Goal: Task Accomplishment & Management: Manage account settings

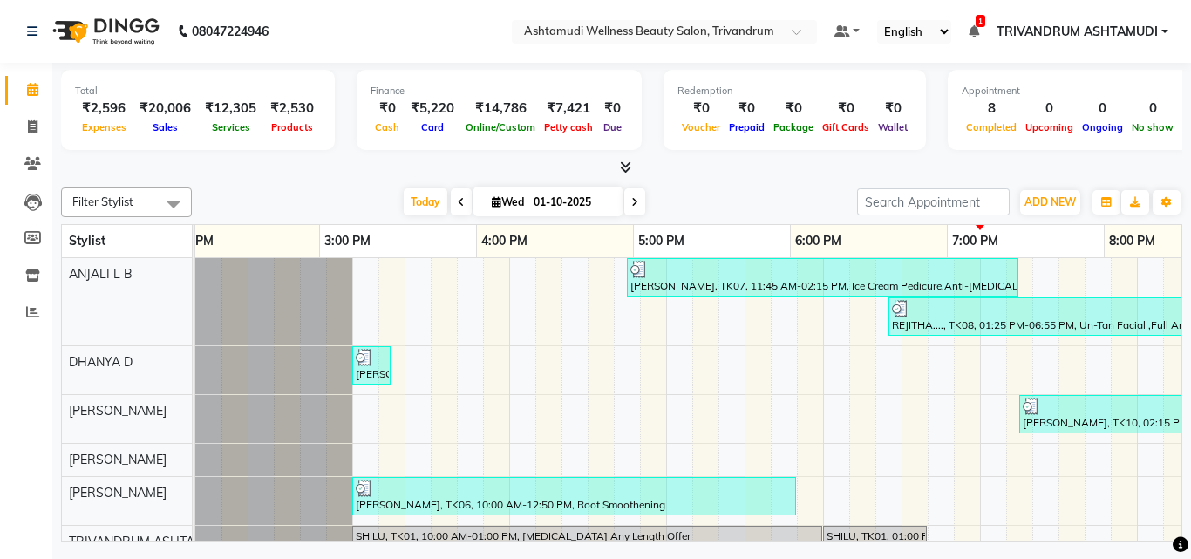
scroll to position [0, 818]
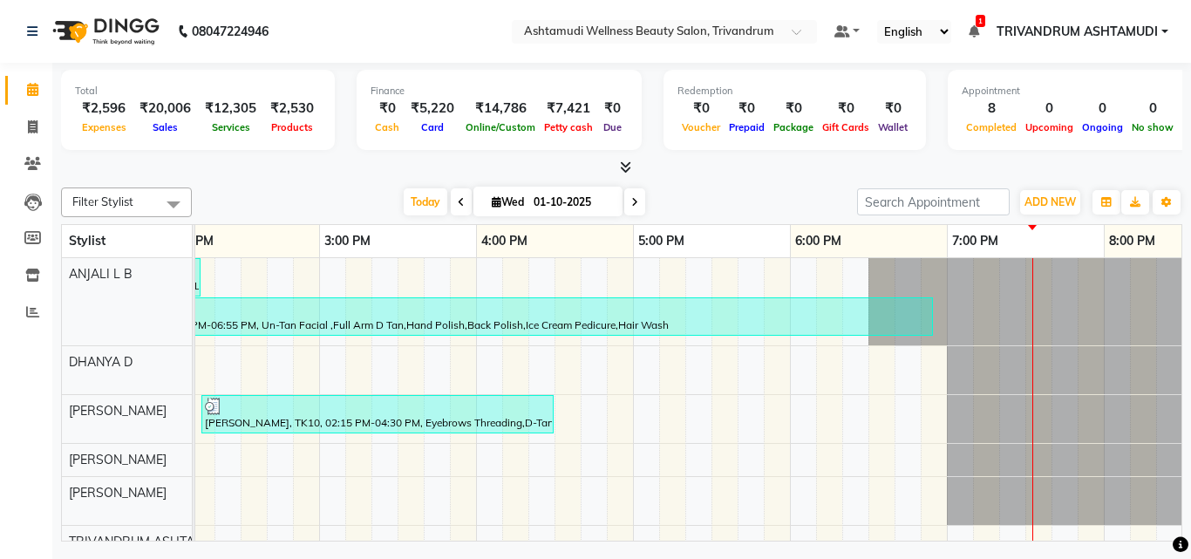
click at [886, 420] on div "[PERSON_NAME], TK07, 11:45 AM-02:15 PM, Ice Cream Pedicure,Anti-[MEDICAL_DATA] …" at bounding box center [475, 524] width 2197 height 533
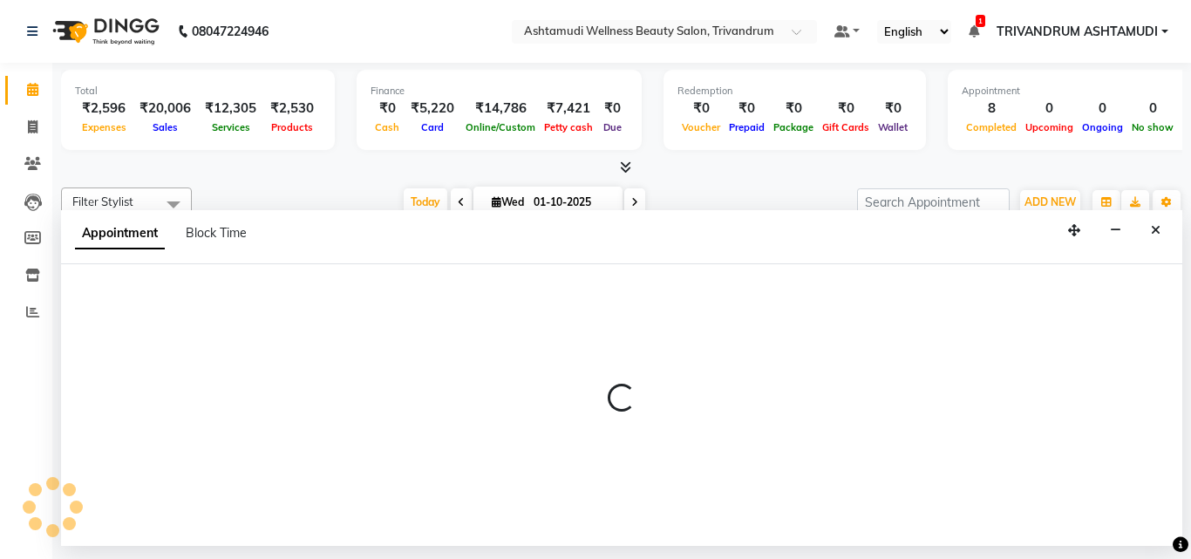
select select "27025"
select select "1110"
select select "tentative"
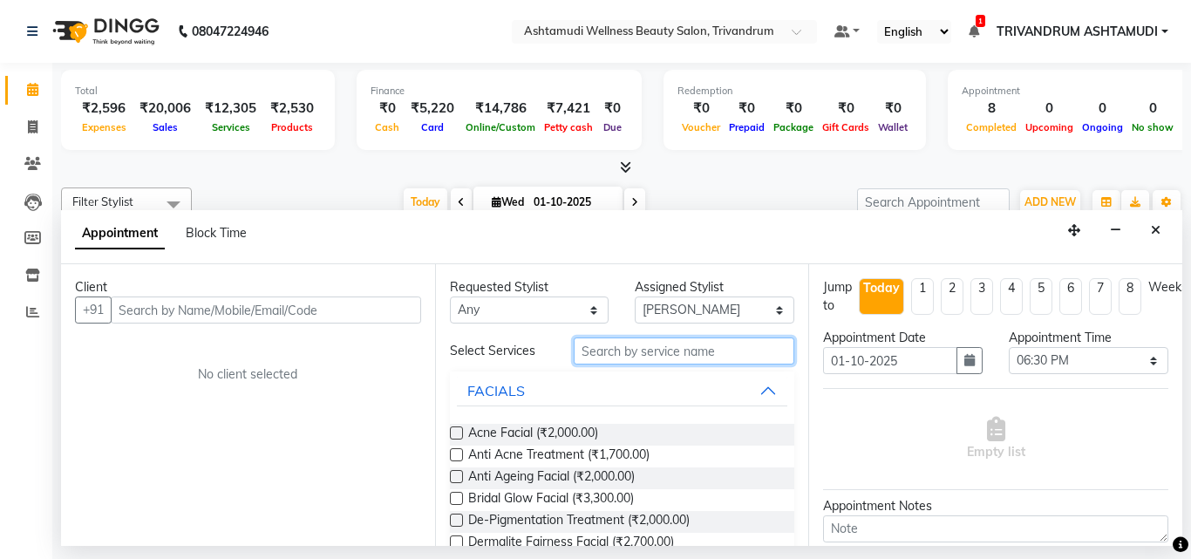
click at [732, 348] on input "text" at bounding box center [684, 350] width 221 height 27
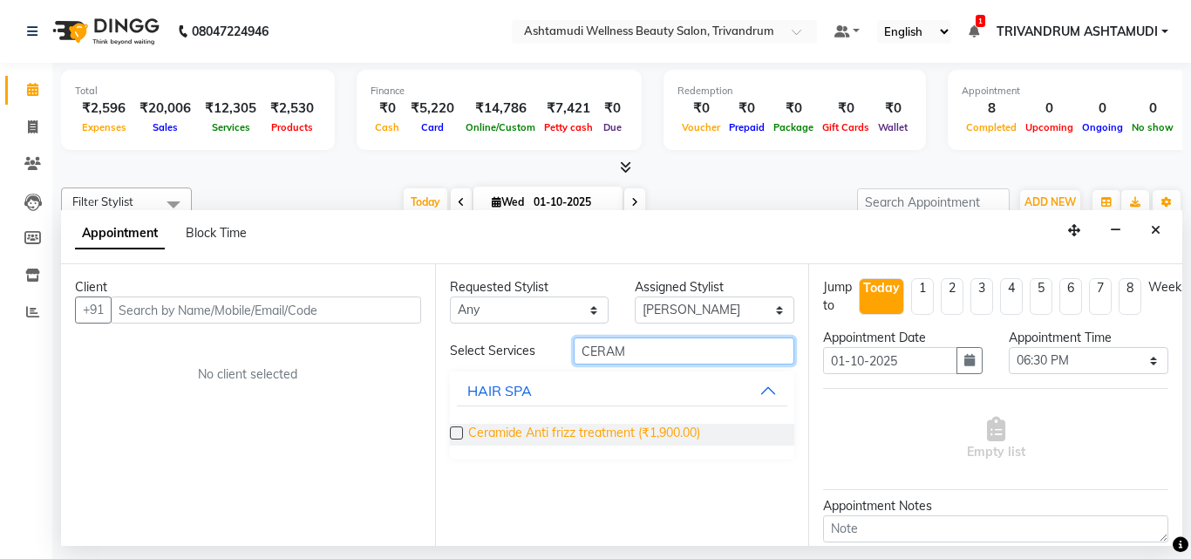
type input "CERAM"
click at [602, 425] on span "Ceramide Anti frizz treatment (₹1,900.00)" at bounding box center [584, 435] width 232 height 22
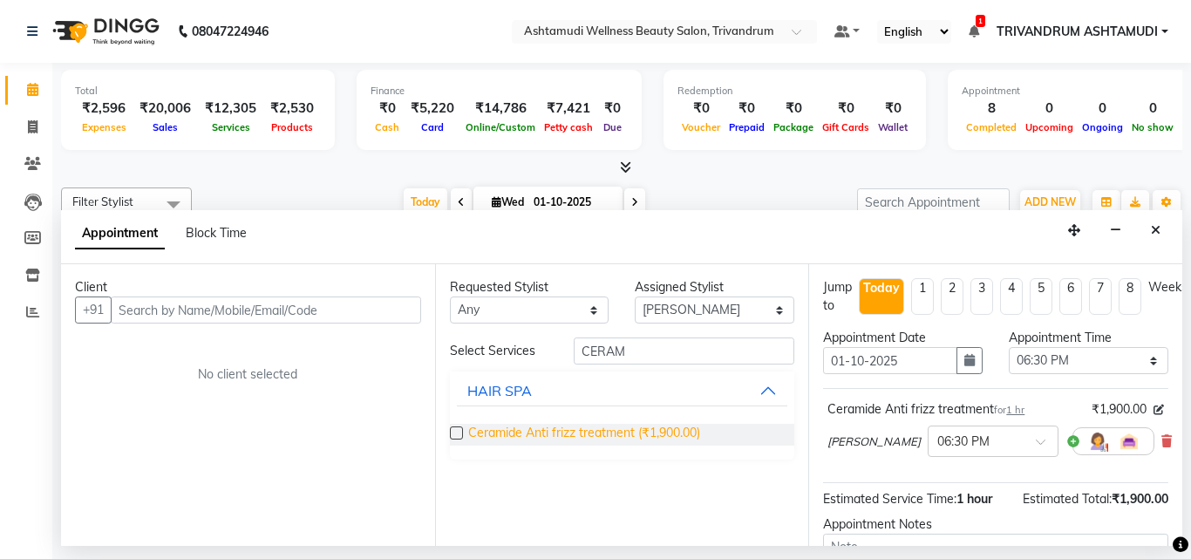
click at [601, 429] on span "Ceramide Anti frizz treatment (₹1,900.00)" at bounding box center [584, 435] width 232 height 22
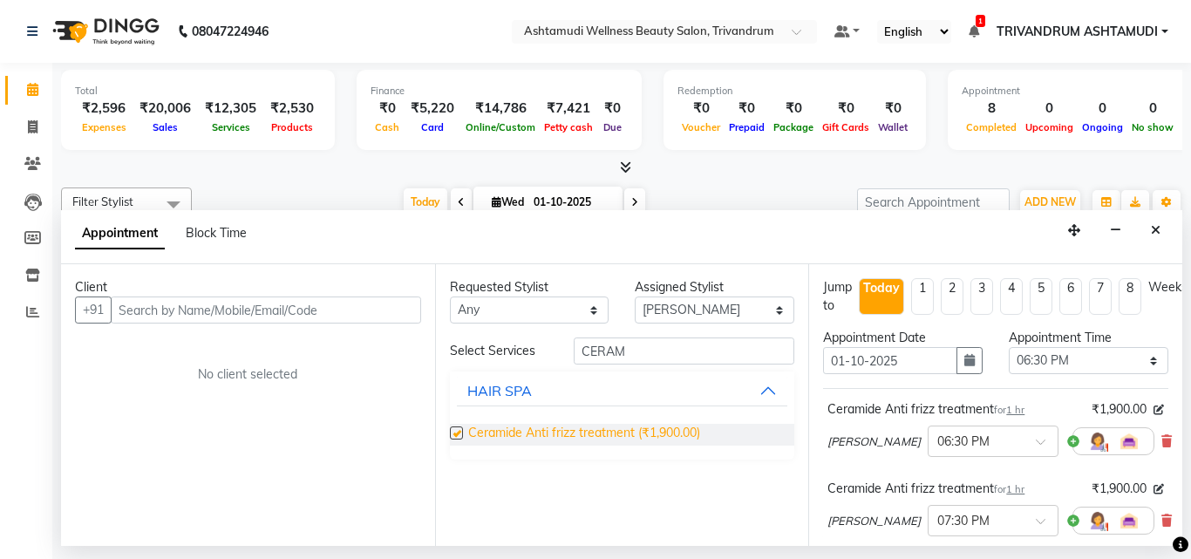
checkbox input "false"
click at [1161, 516] on icon at bounding box center [1166, 520] width 10 height 12
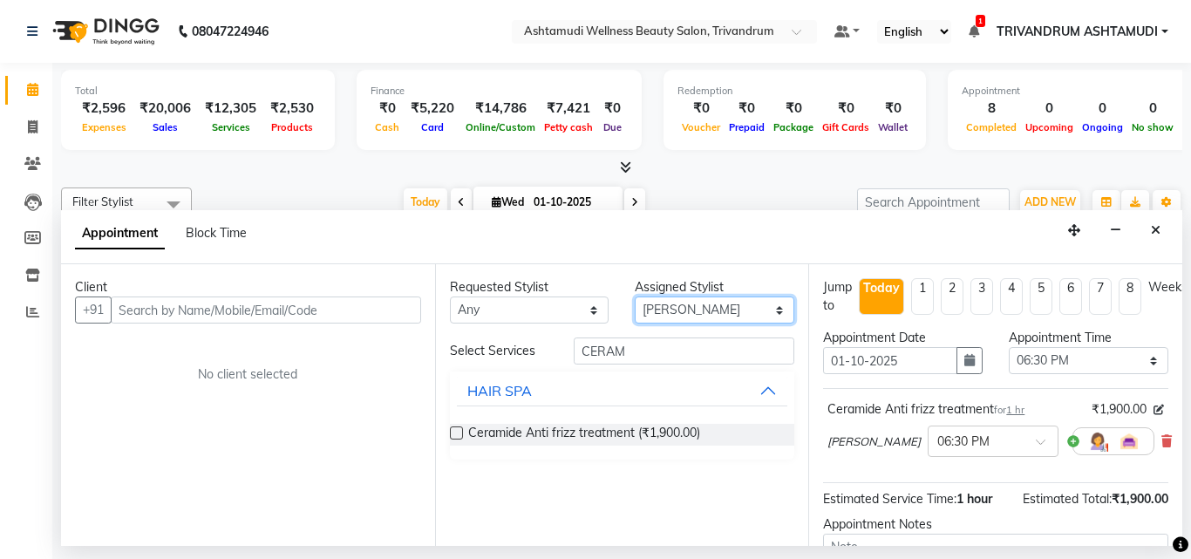
click at [713, 304] on select "Select ANJALI L B CHIPPY DHANYA D [PERSON_NAME] [PERSON_NAME] SHUHAINA [PERSON_…" at bounding box center [715, 309] width 160 height 27
select select "91391"
click at [635, 296] on select "Select ANJALI L B CHIPPY DHANYA D [PERSON_NAME] [PERSON_NAME] SHUHAINA [PERSON_…" at bounding box center [715, 309] width 160 height 27
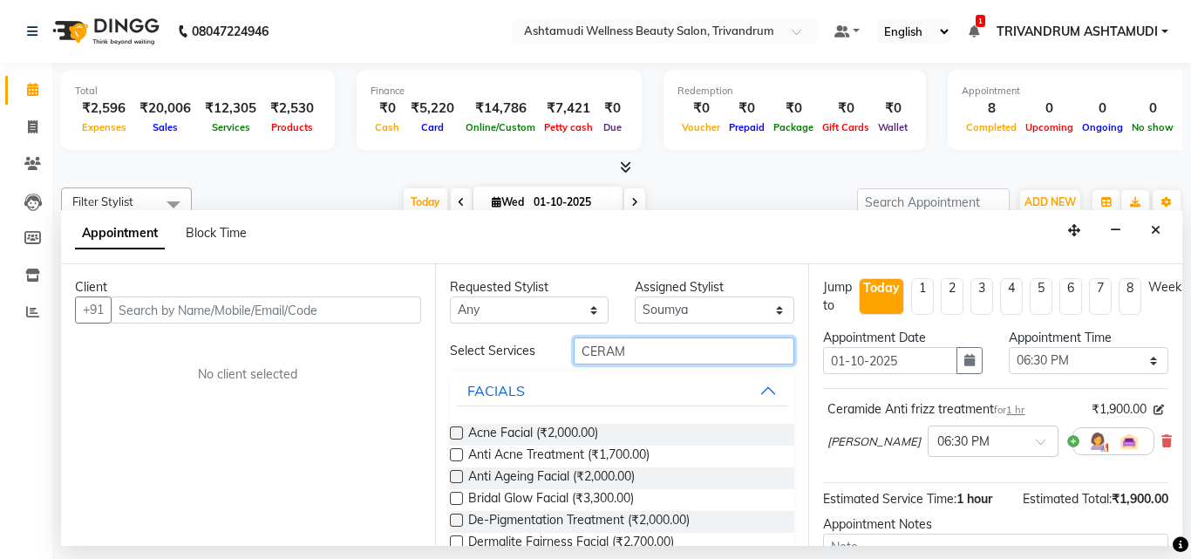
click at [624, 351] on input "CERAM" at bounding box center [684, 350] width 221 height 27
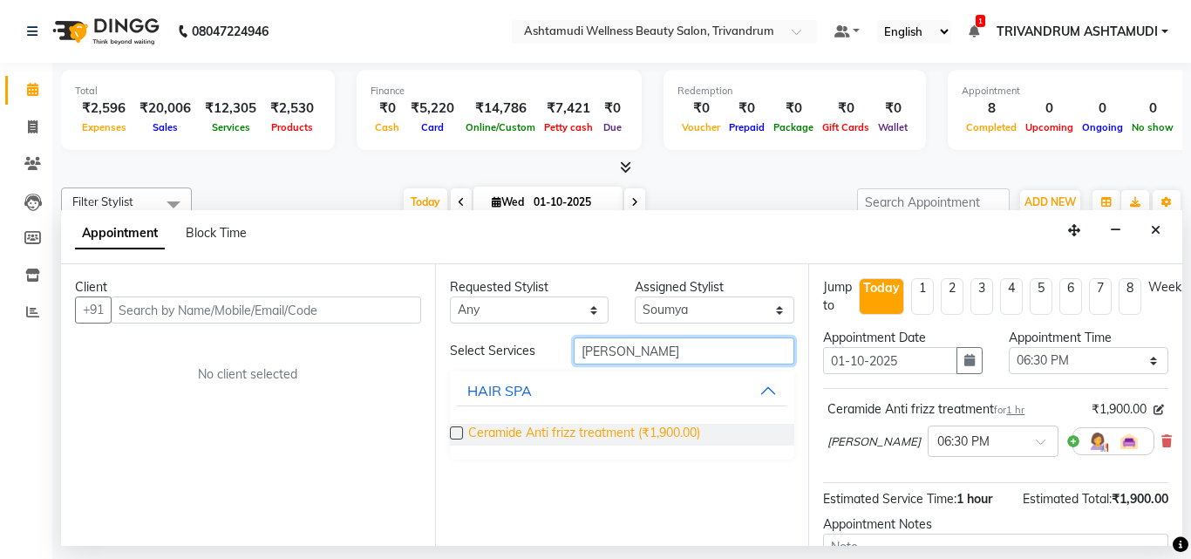
type input "[PERSON_NAME]"
click at [547, 433] on span "Ceramide Anti frizz treatment (₹1,900.00)" at bounding box center [584, 435] width 232 height 22
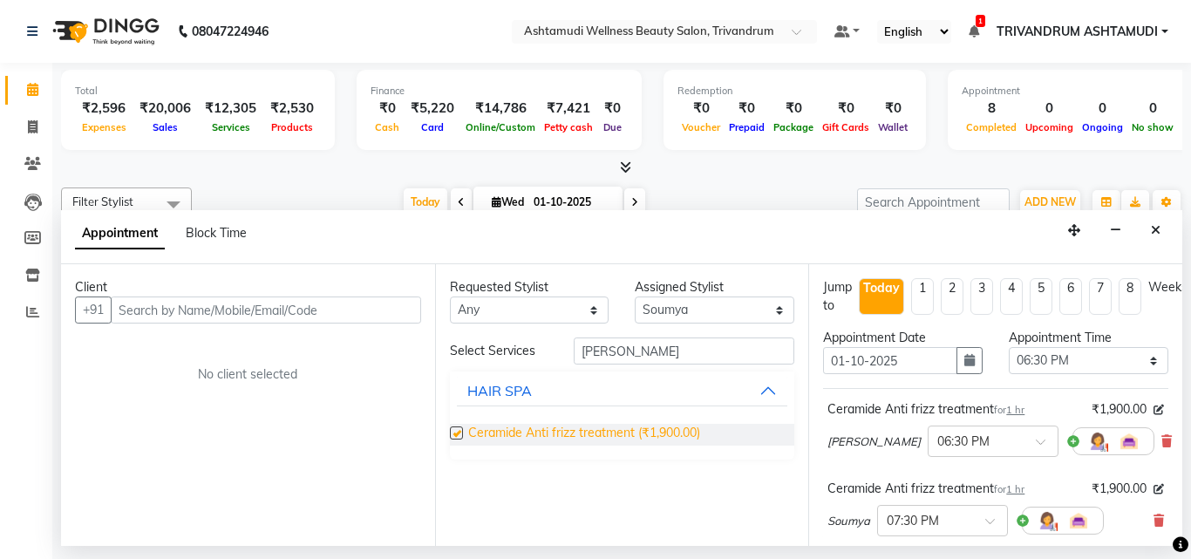
checkbox input "false"
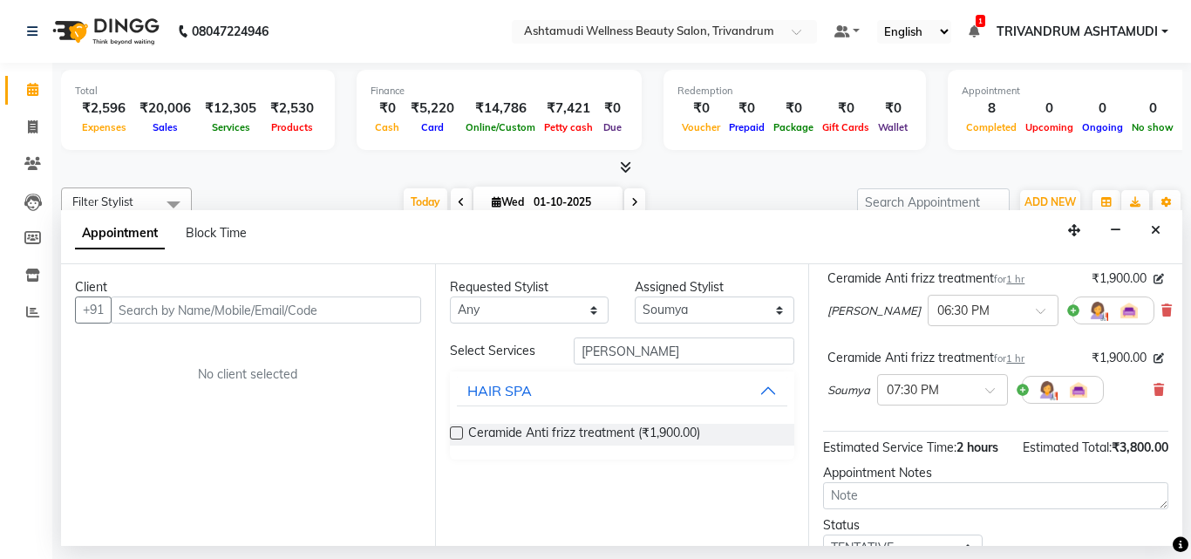
scroll to position [262, 0]
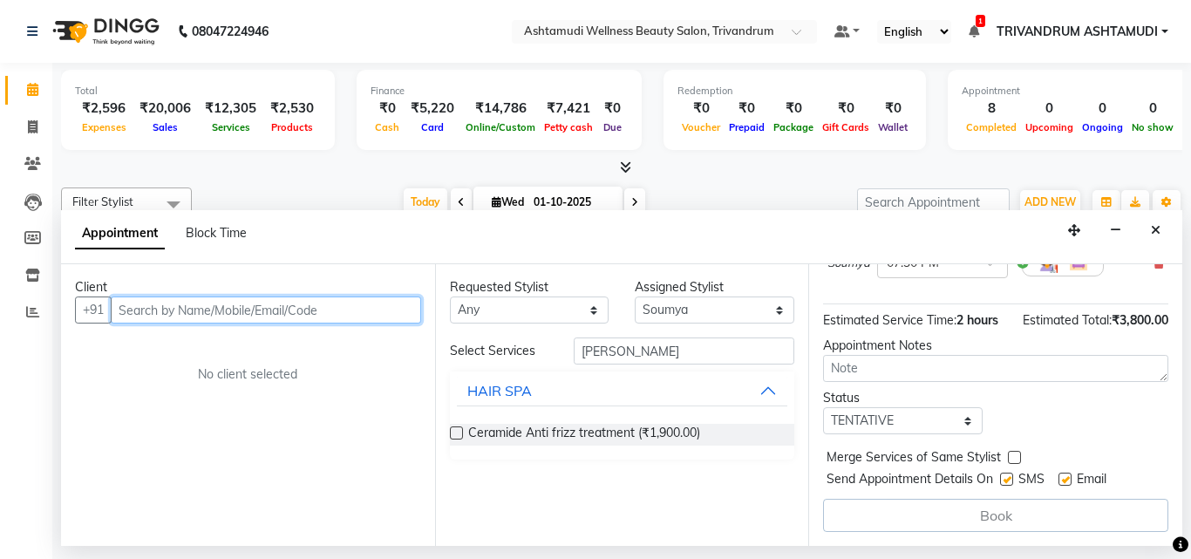
click at [316, 310] on input "text" at bounding box center [266, 309] width 310 height 27
type input "8"
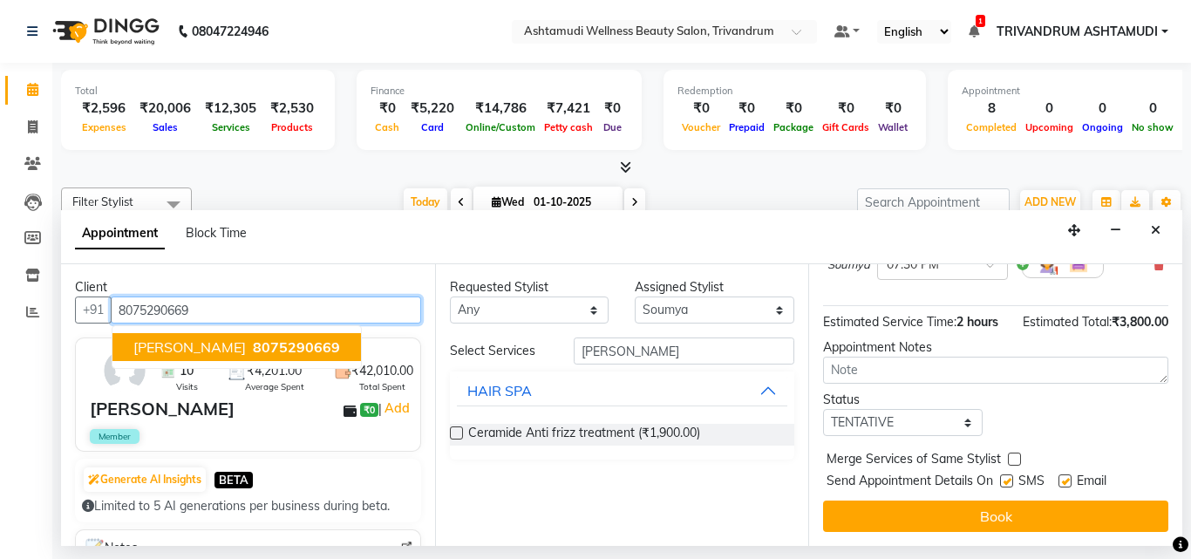
click at [214, 328] on ngb-typeahead-window "[PERSON_NAME] 8075290669" at bounding box center [237, 347] width 250 height 44
click at [253, 339] on span "8075290669" at bounding box center [296, 346] width 87 height 17
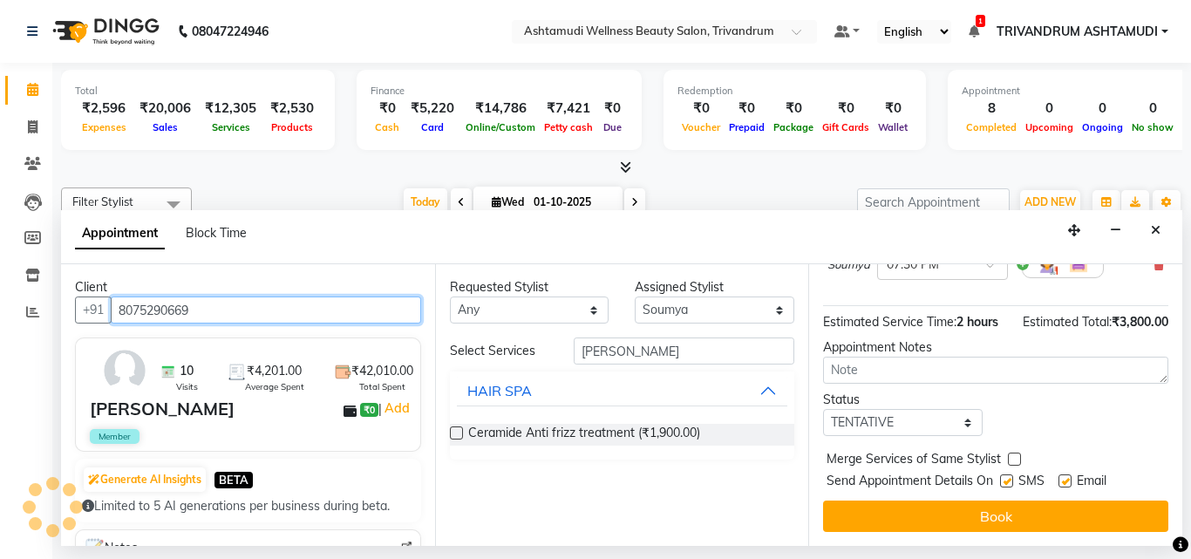
type input "8075290669"
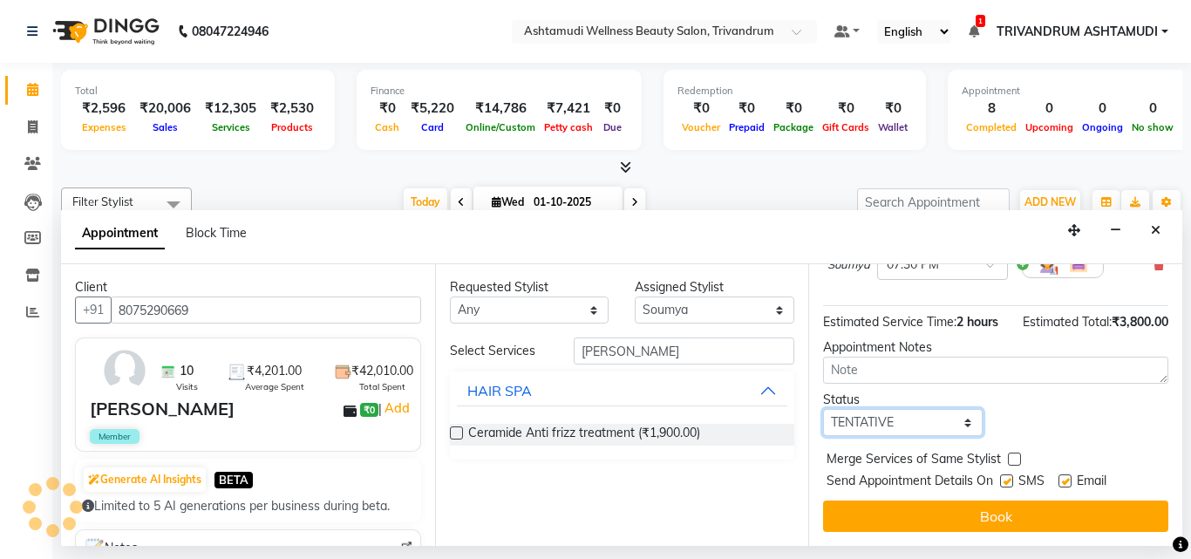
click at [843, 429] on select "Select TENTATIVE CONFIRM CHECK-IN UPCOMING" at bounding box center [903, 422] width 160 height 27
select select "check-in"
click at [823, 422] on select "Select TENTATIVE CONFIRM CHECK-IN UPCOMING" at bounding box center [903, 422] width 160 height 27
click at [1009, 474] on label at bounding box center [1006, 480] width 13 height 13
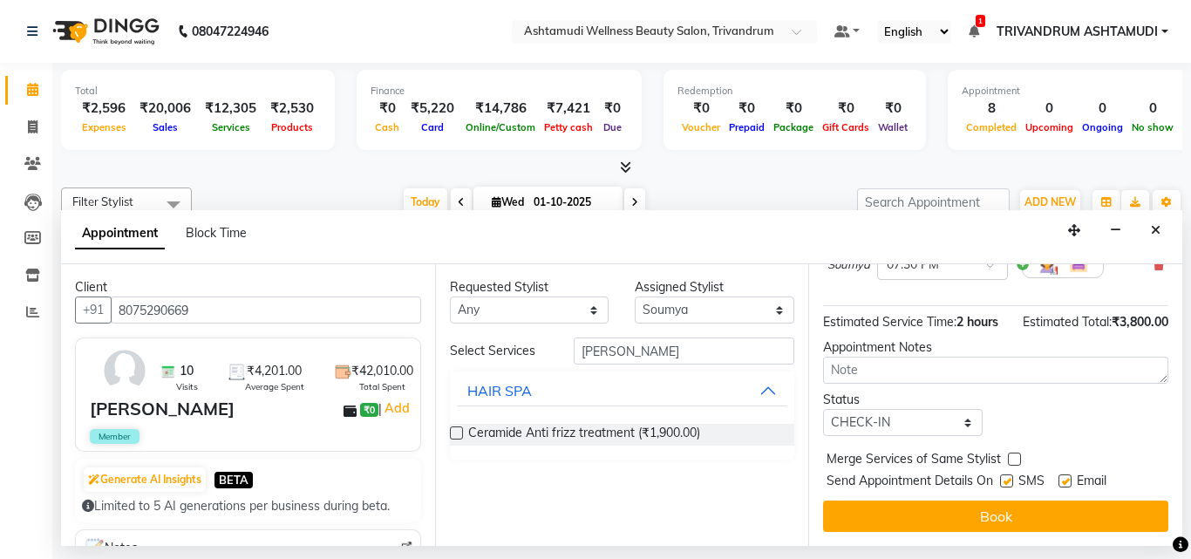
click at [1009, 477] on input "checkbox" at bounding box center [1005, 482] width 11 height 11
checkbox input "false"
drag, startPoint x: 1068, startPoint y: 466, endPoint x: 1065, endPoint y: 484, distance: 17.8
click at [1070, 474] on label at bounding box center [1065, 480] width 13 height 13
click at [1070, 477] on input "checkbox" at bounding box center [1064, 482] width 11 height 11
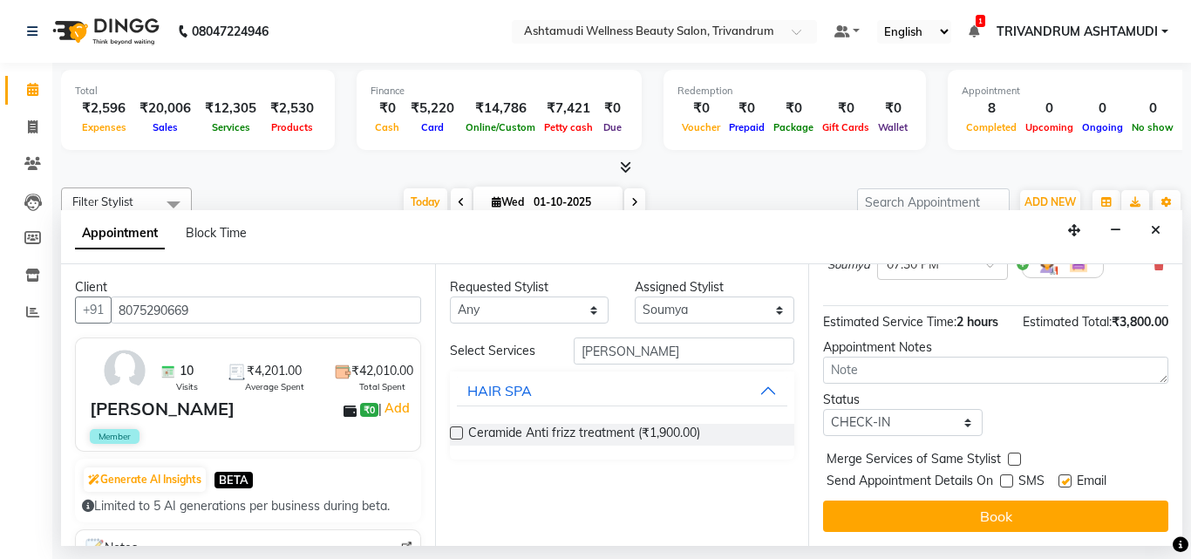
checkbox input "false"
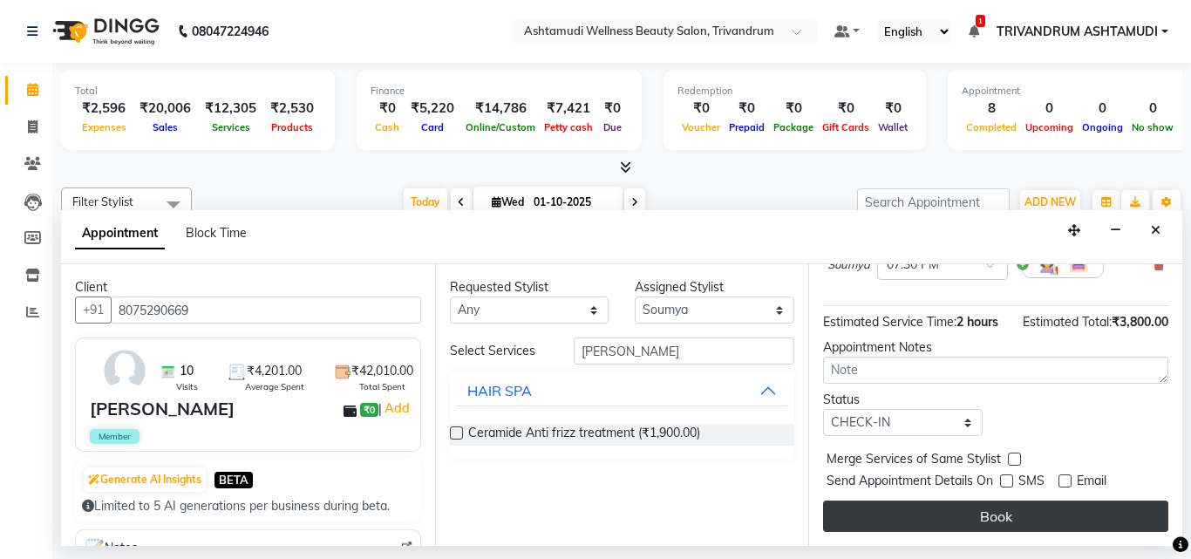
click at [1050, 500] on button "Book" at bounding box center [995, 515] width 345 height 31
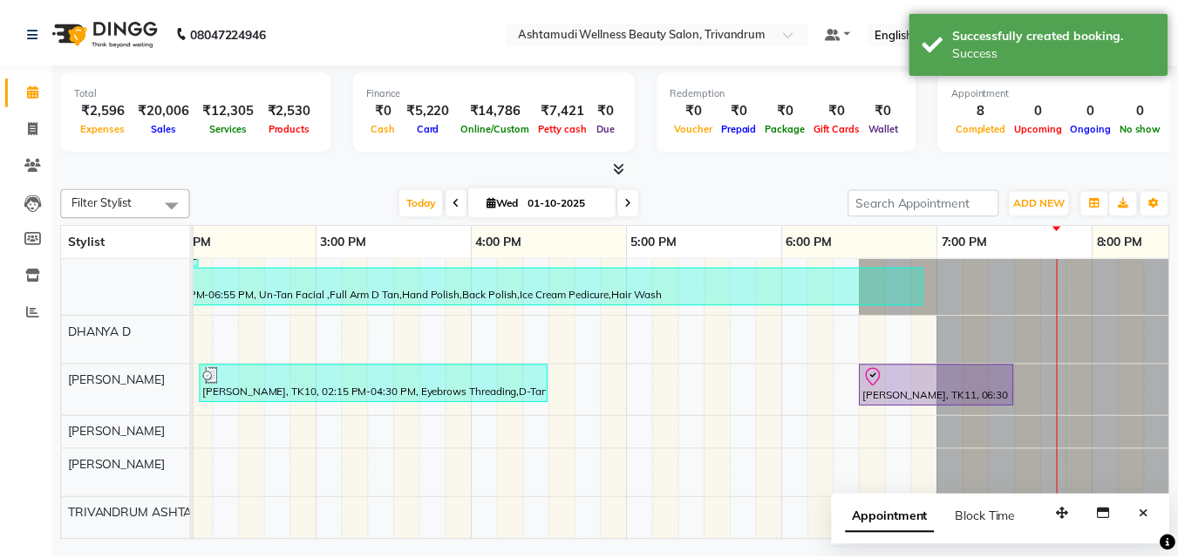
scroll to position [9, 0]
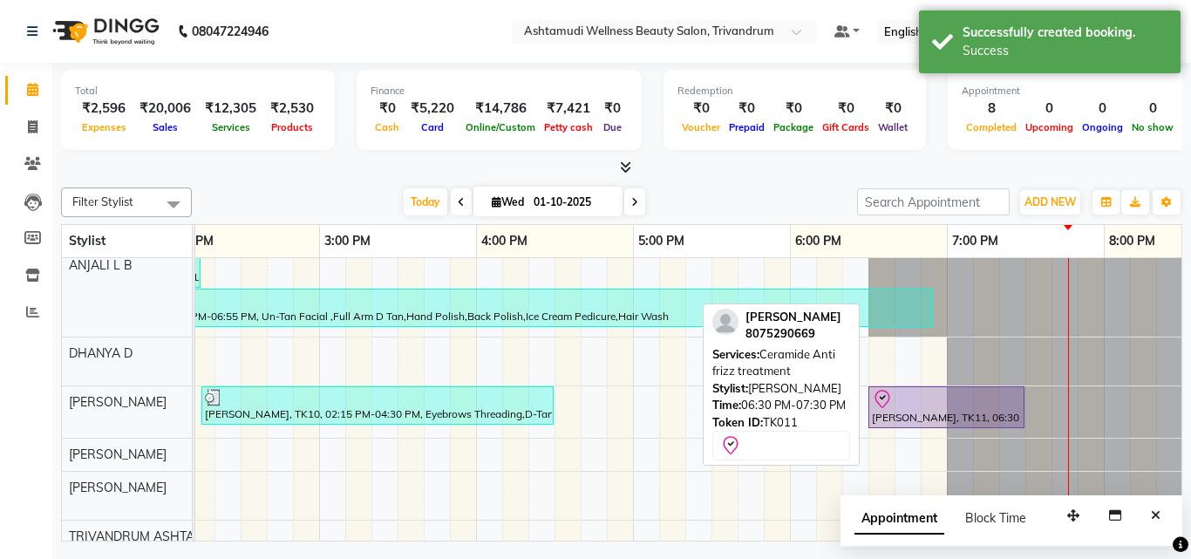
click at [924, 400] on div at bounding box center [946, 399] width 149 height 21
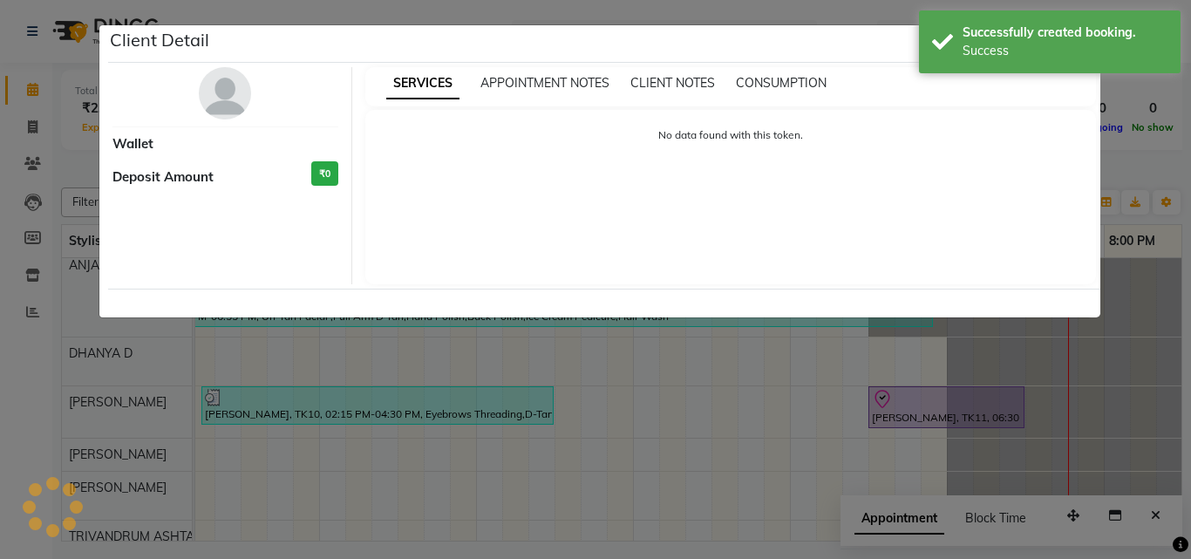
select select "8"
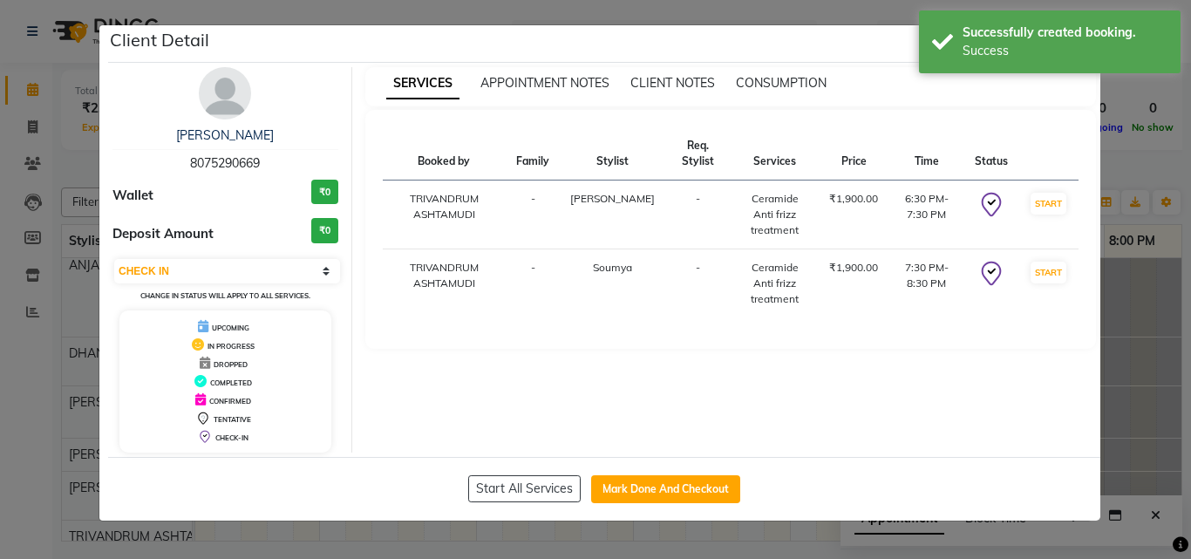
click at [625, 507] on div "Start All Services Mark Done And Checkout" at bounding box center [604, 489] width 992 height 64
click at [632, 493] on button "Mark Done And Checkout" at bounding box center [665, 489] width 149 height 28
select select "service"
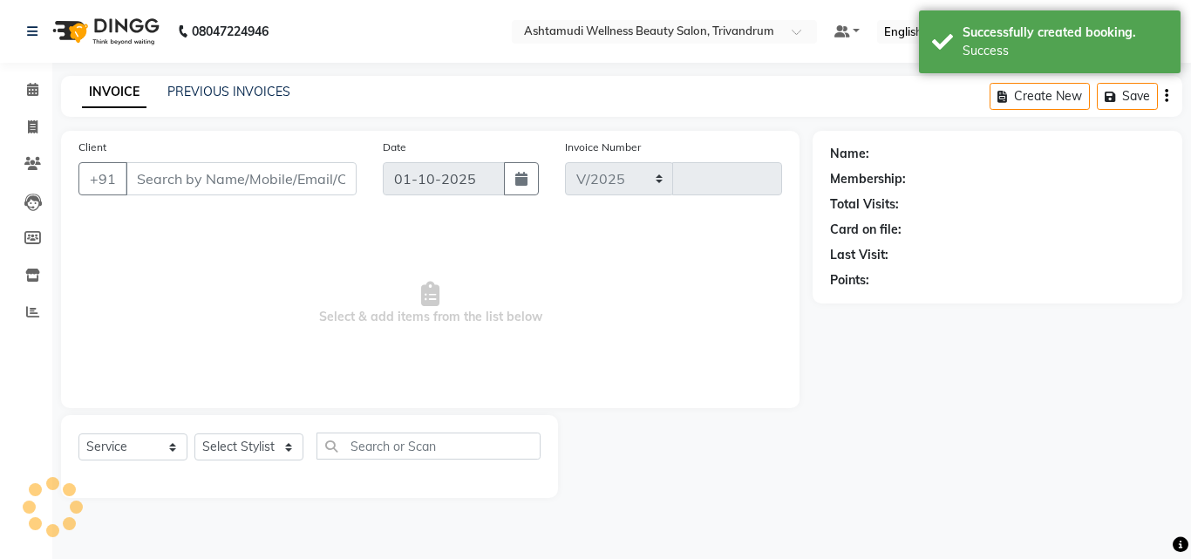
select select "4636"
type input "3742"
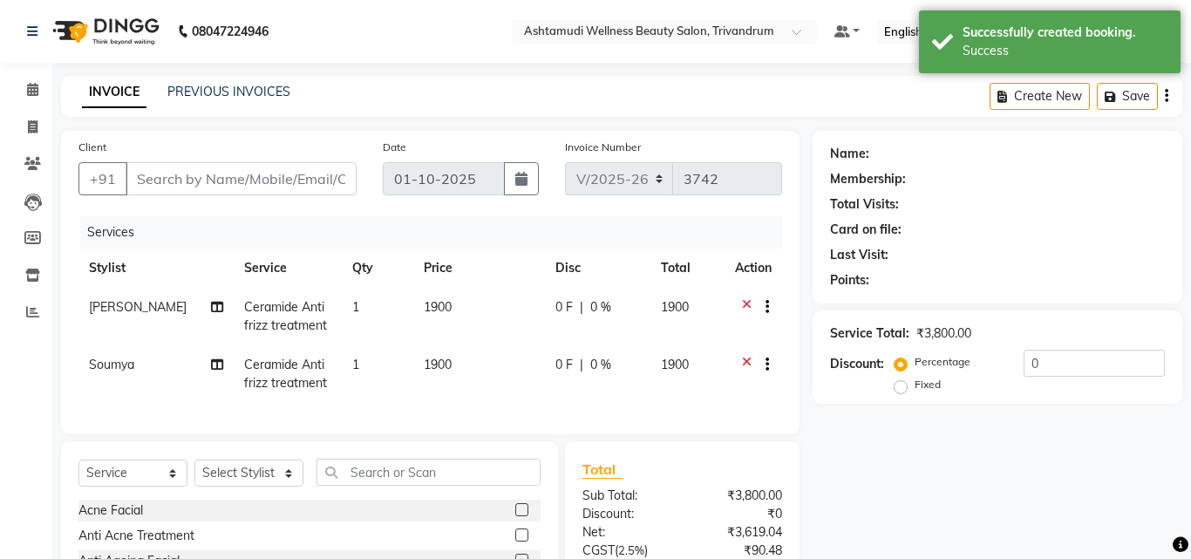
type input "8075290669"
select select "91391"
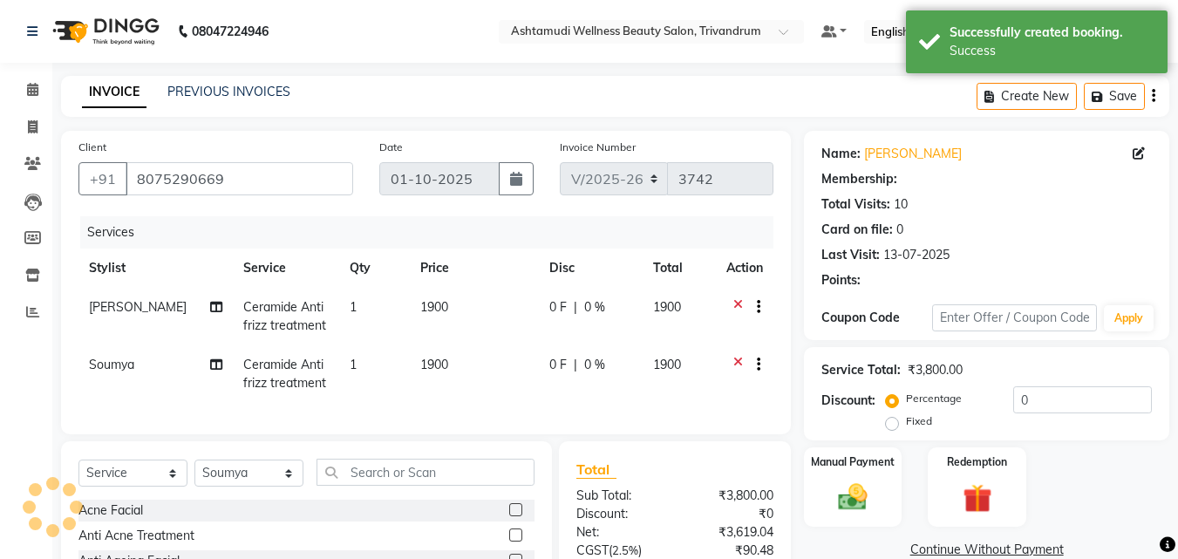
select select "1: Object"
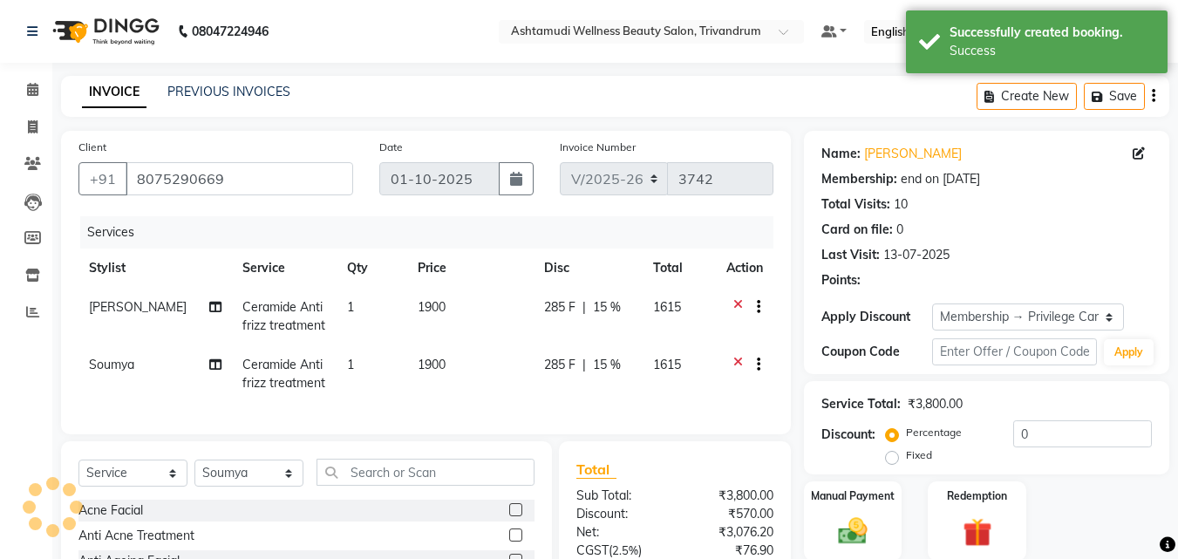
type input "15"
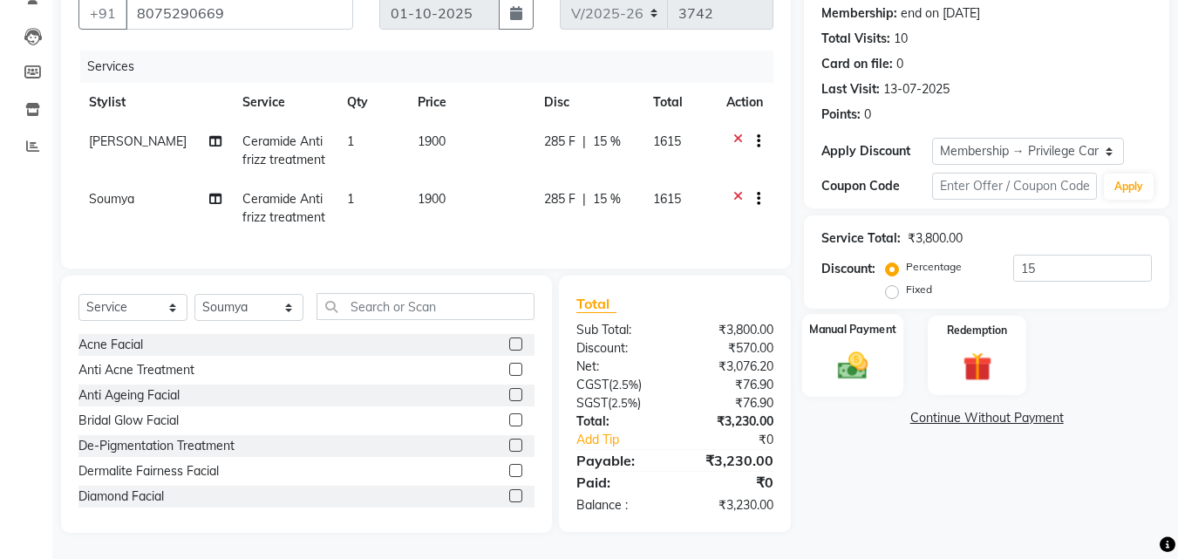
click at [833, 361] on img at bounding box center [852, 365] width 49 height 35
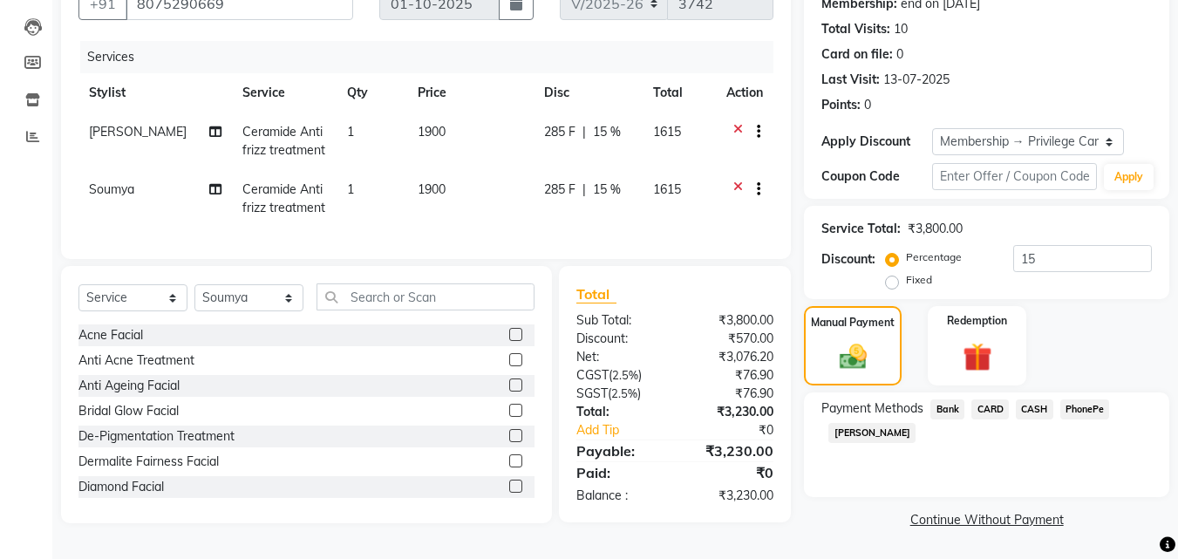
click at [997, 403] on span "CARD" at bounding box center [989, 409] width 37 height 20
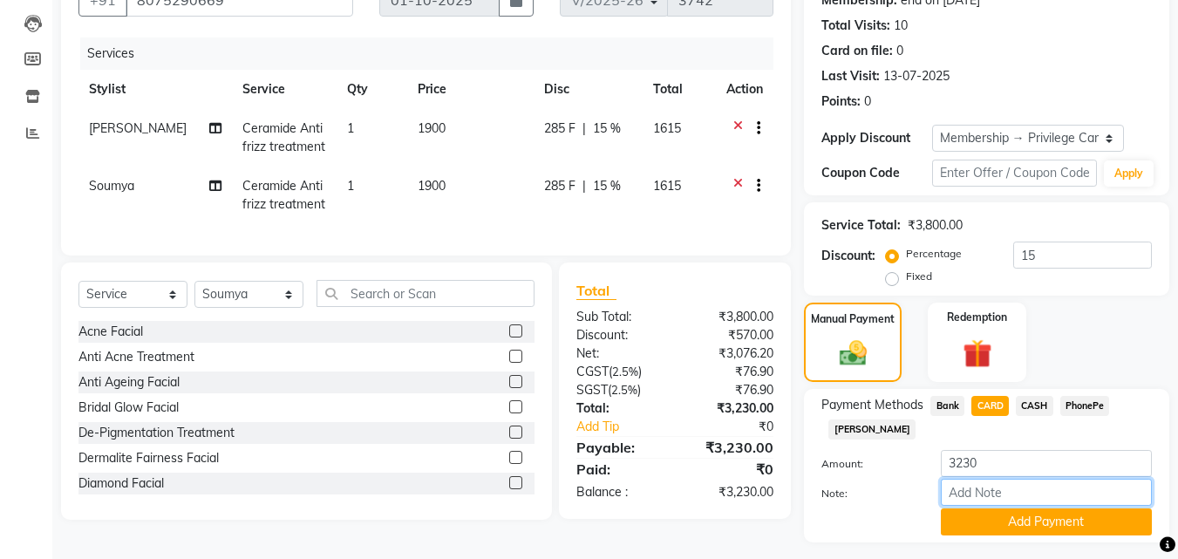
click at [962, 492] on input "Note:" at bounding box center [1046, 492] width 211 height 27
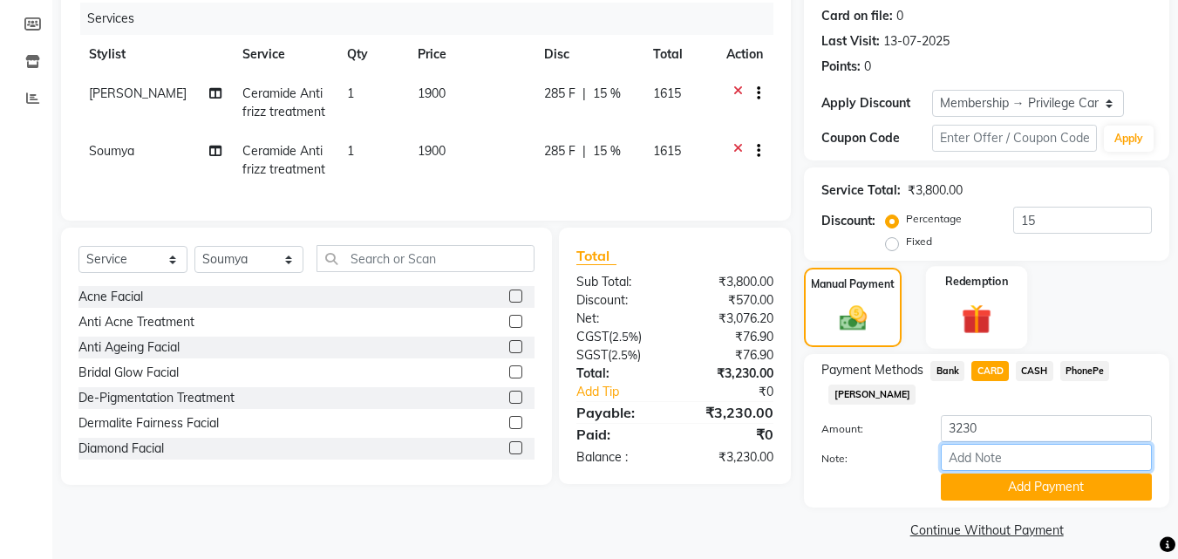
scroll to position [224, 0]
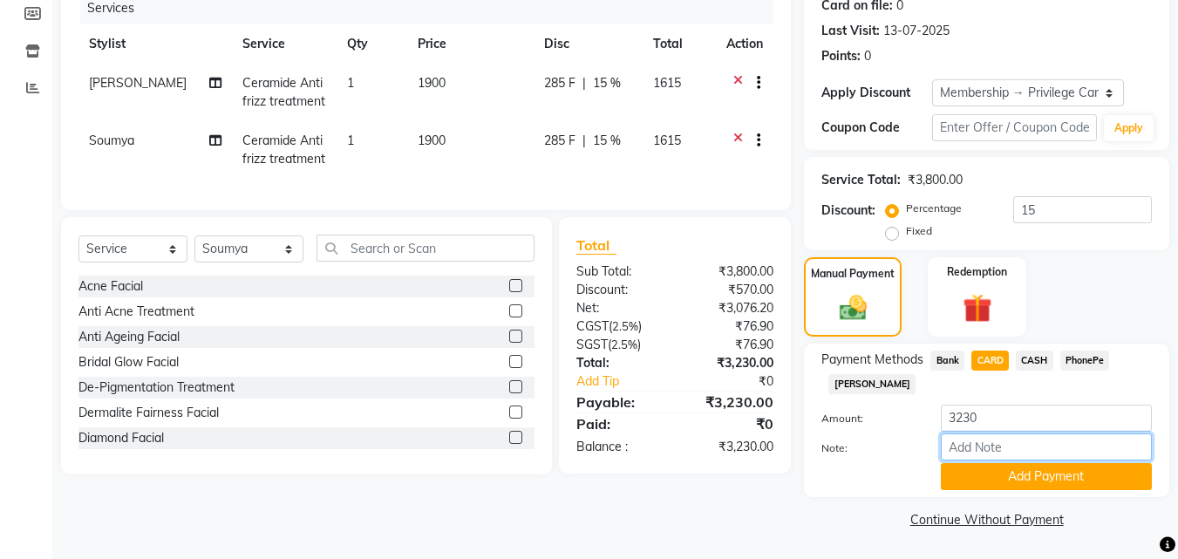
click at [980, 442] on input "Note:" at bounding box center [1046, 446] width 211 height 27
type input "SHUHAINA"
click at [1038, 480] on button "Add Payment" at bounding box center [1046, 476] width 211 height 27
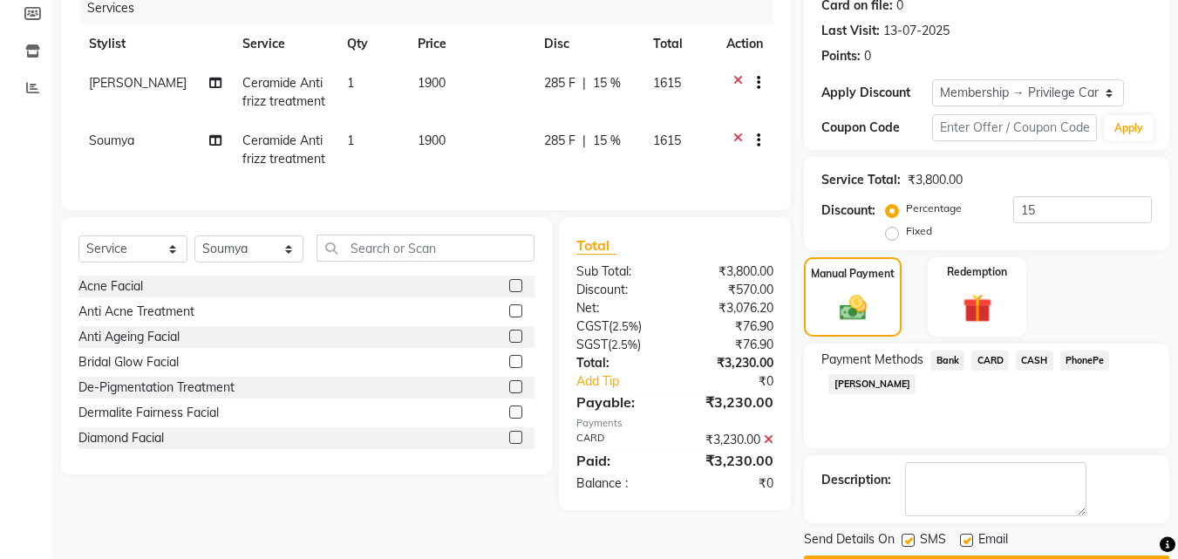
click at [963, 541] on label at bounding box center [966, 540] width 13 height 13
click at [963, 541] on input "checkbox" at bounding box center [965, 540] width 11 height 11
checkbox input "false"
click at [913, 538] on label at bounding box center [908, 540] width 13 height 13
click at [913, 538] on input "checkbox" at bounding box center [907, 540] width 11 height 11
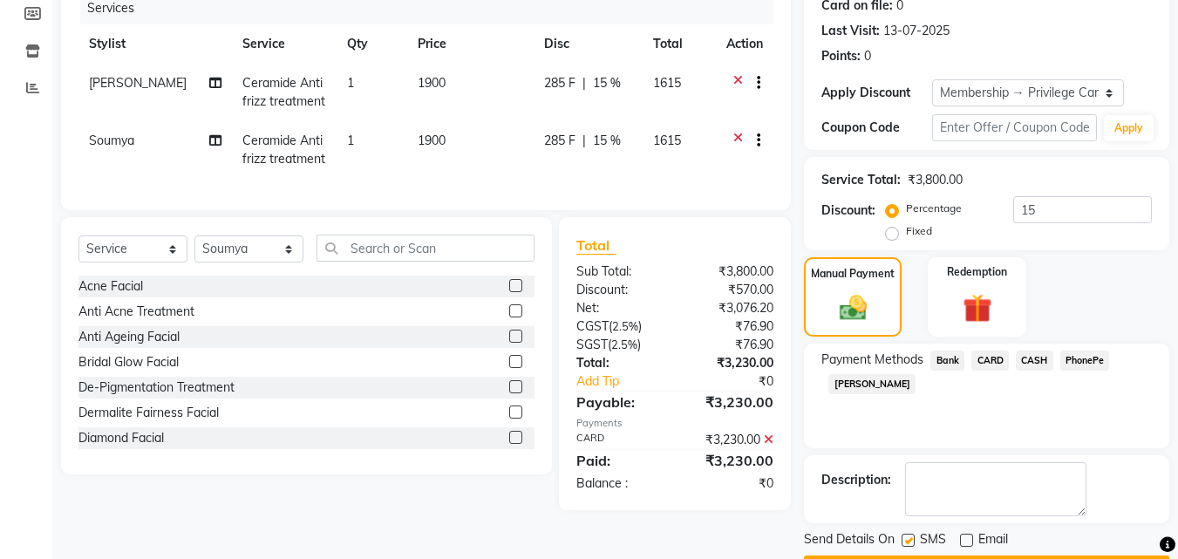
checkbox input "false"
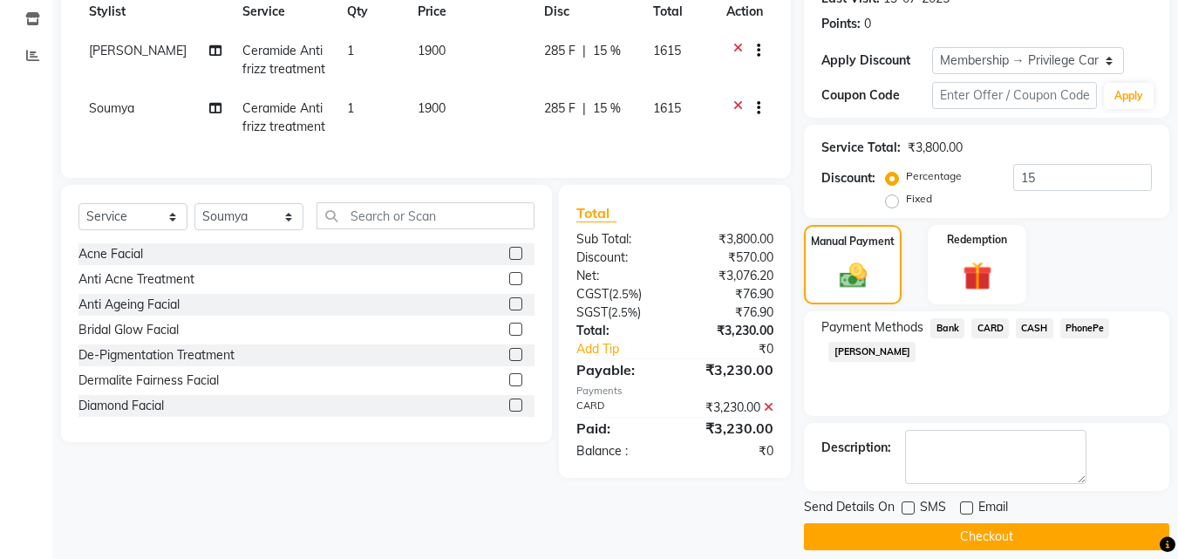
scroll to position [274, 0]
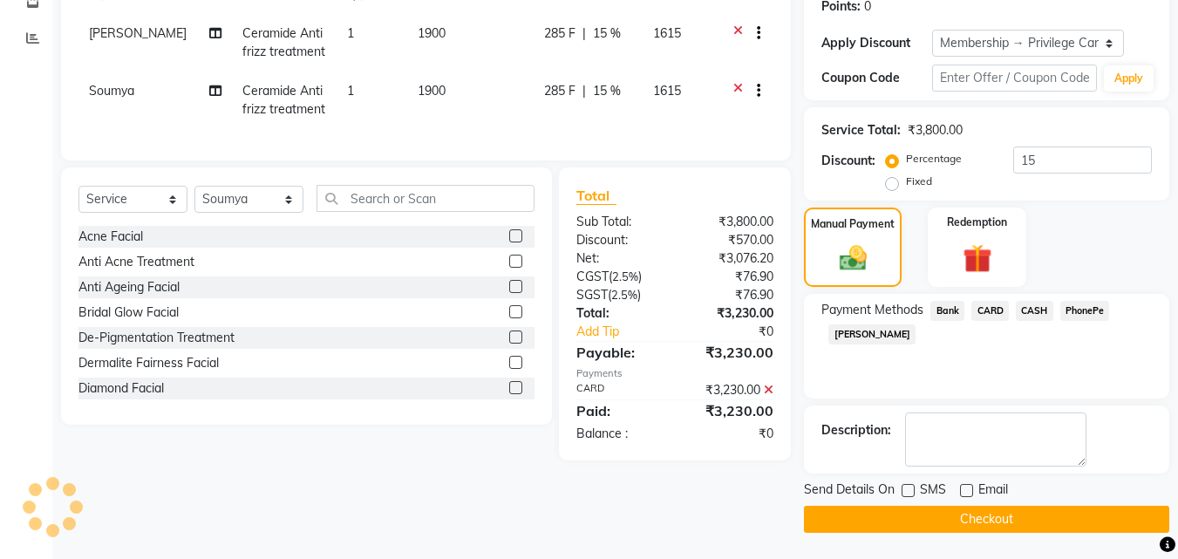
click at [951, 506] on button "Checkout" at bounding box center [986, 519] width 365 height 27
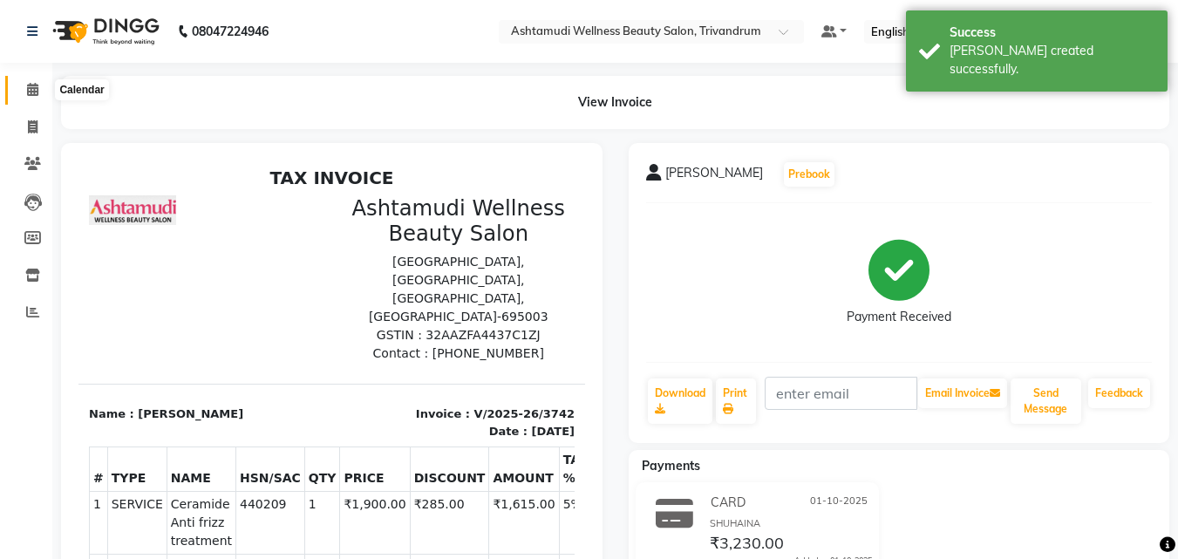
click at [33, 92] on icon at bounding box center [32, 89] width 11 height 13
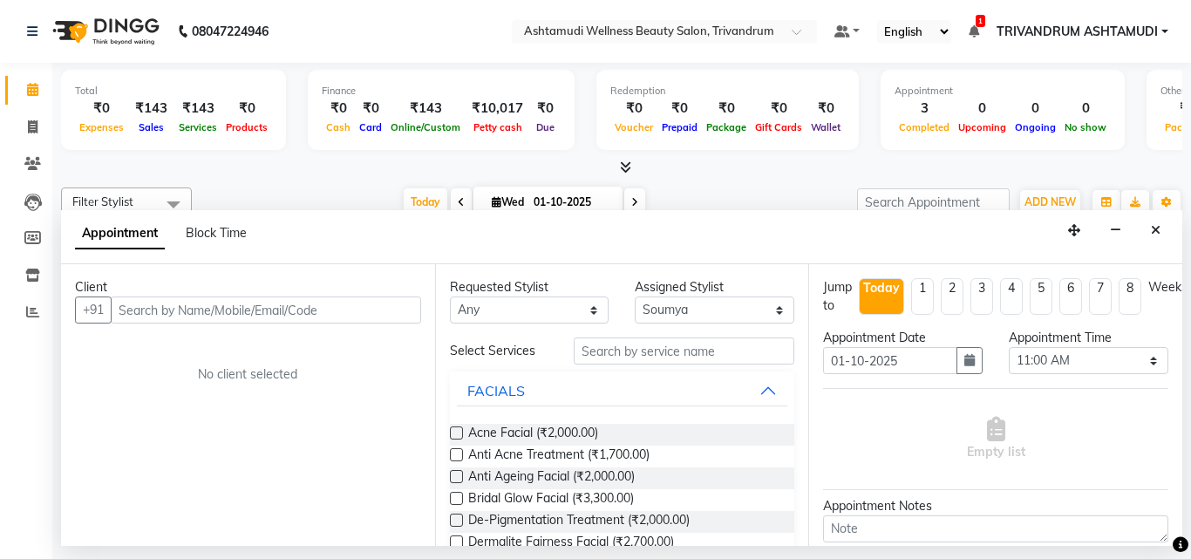
select select "91391"
select select "660"
select select "tentative"
click at [1153, 227] on icon "Close" at bounding box center [1156, 230] width 10 height 12
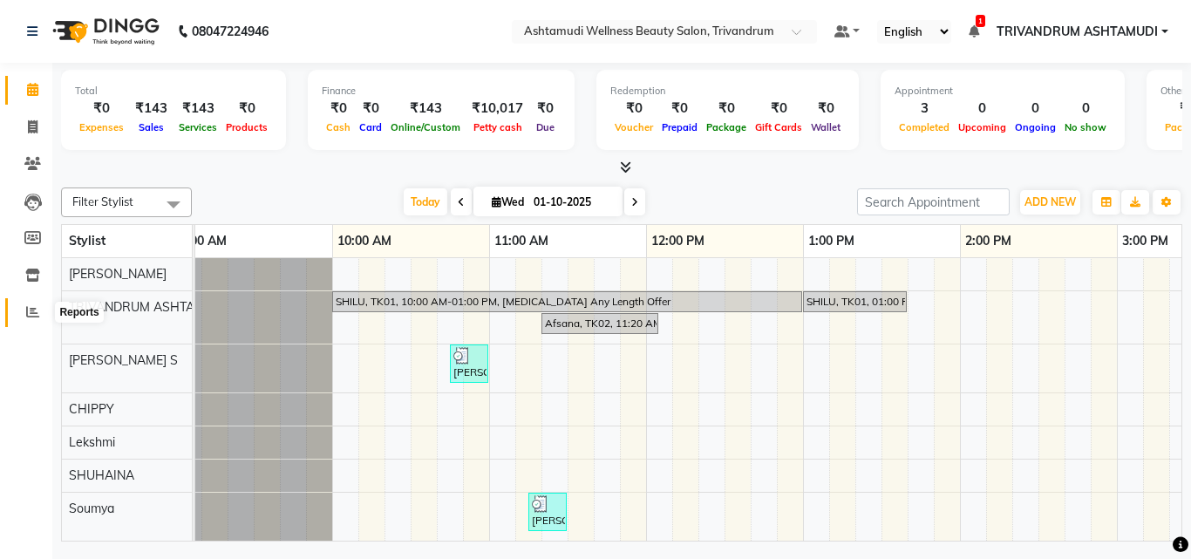
click at [35, 312] on icon at bounding box center [32, 311] width 13 height 13
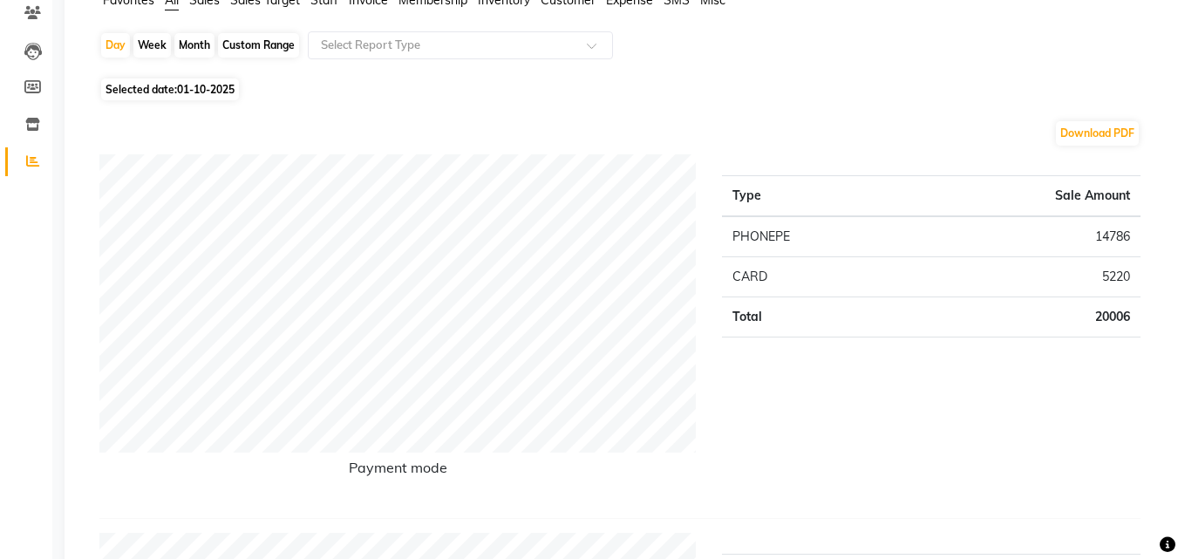
scroll to position [174, 0]
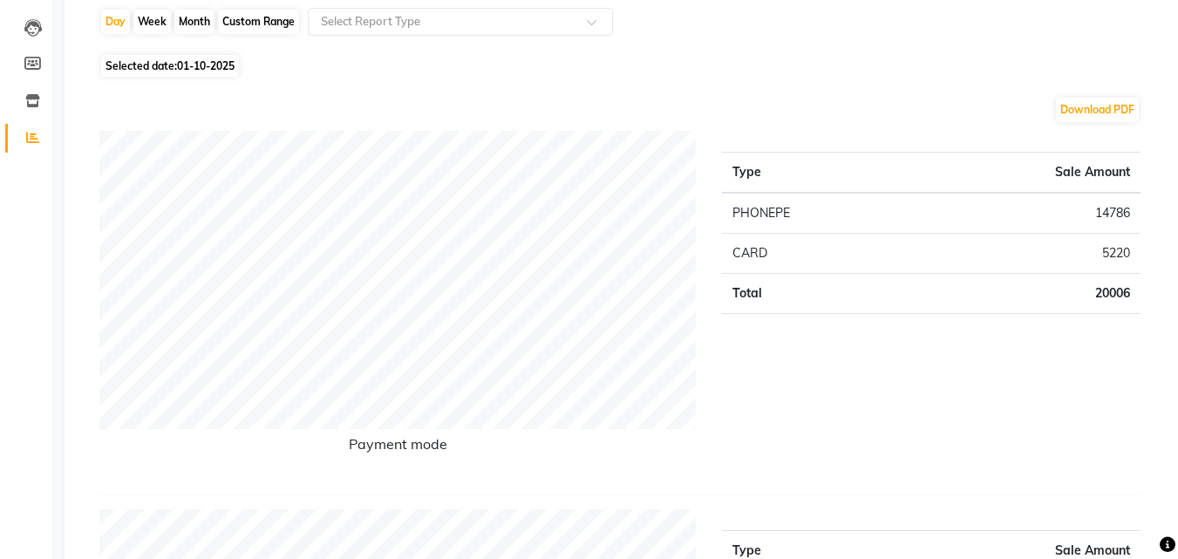
click at [252, 22] on div "Custom Range" at bounding box center [258, 22] width 81 height 24
select select "10"
select select "2025"
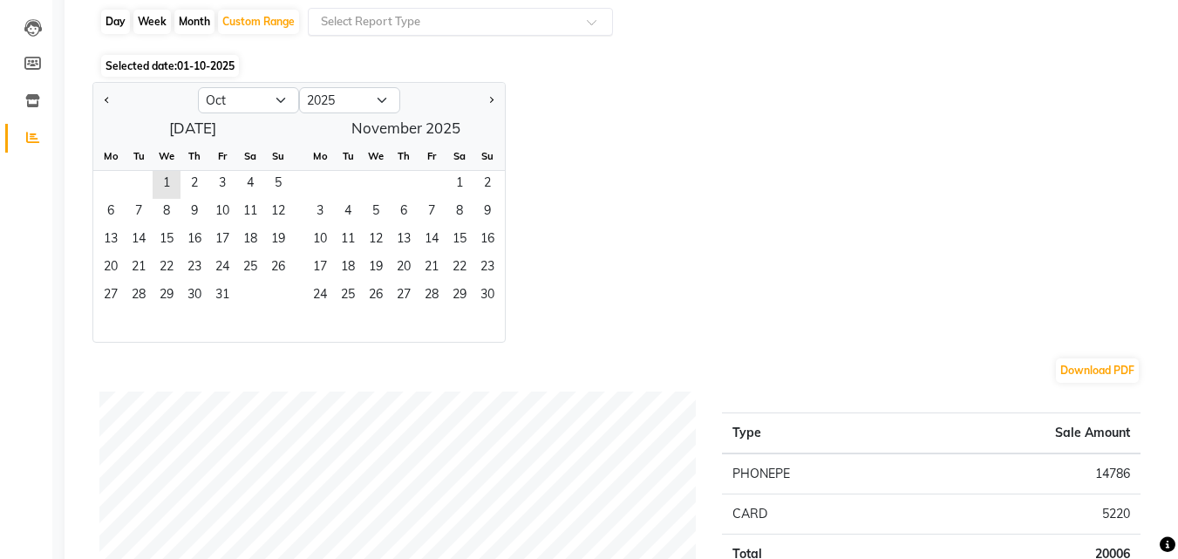
click at [390, 22] on input "text" at bounding box center [442, 21] width 251 height 17
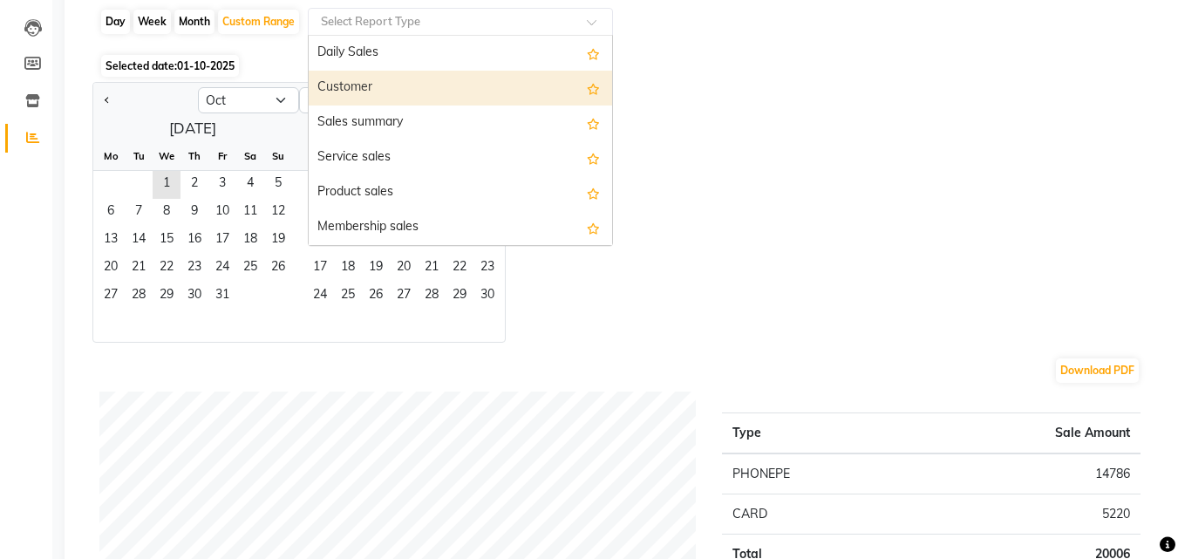
click at [378, 86] on div "Customer" at bounding box center [460, 88] width 303 height 35
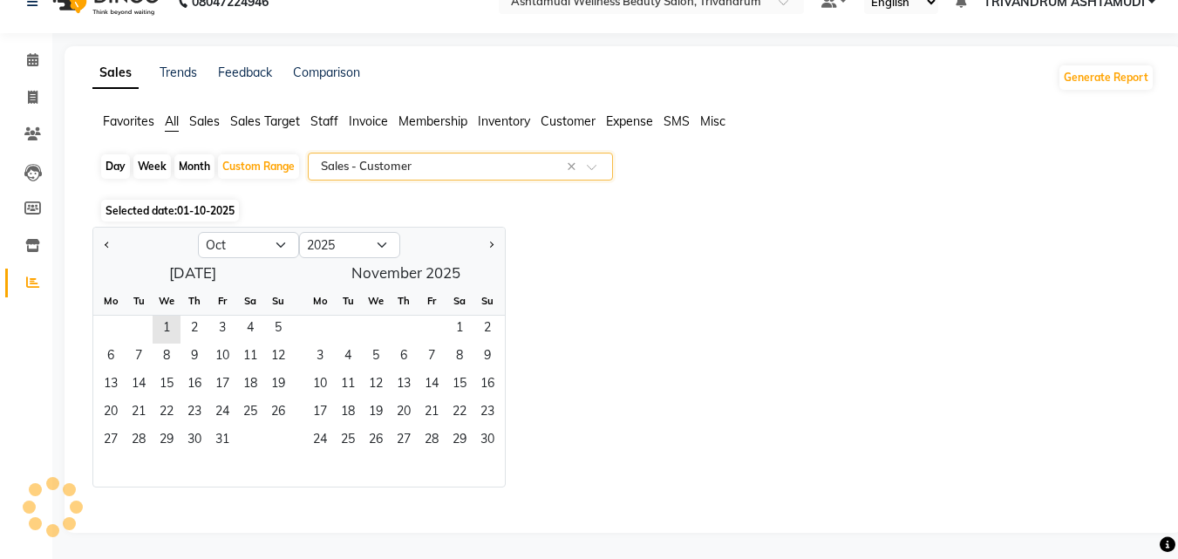
scroll to position [30, 0]
select select "full_report"
select select "csv"
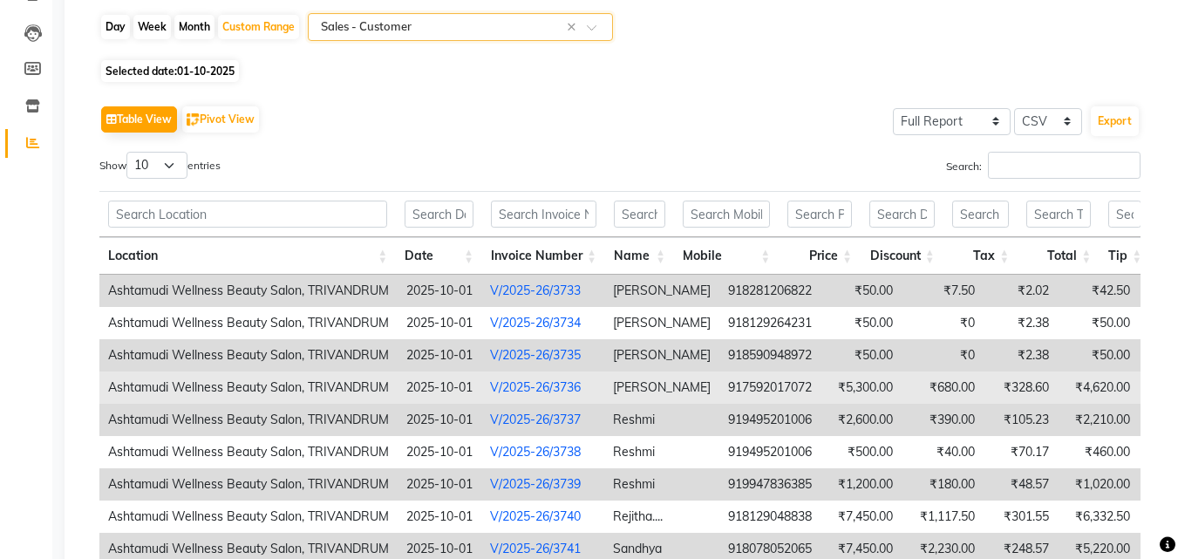
scroll to position [71, 0]
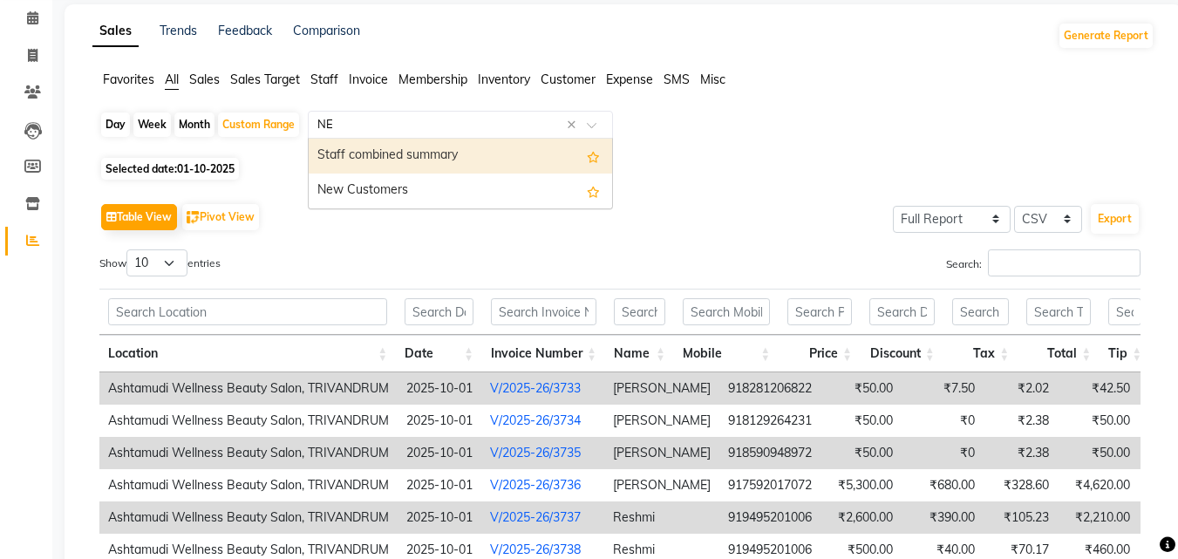
type input "NEW"
click at [386, 152] on div "New Customers" at bounding box center [460, 156] width 303 height 35
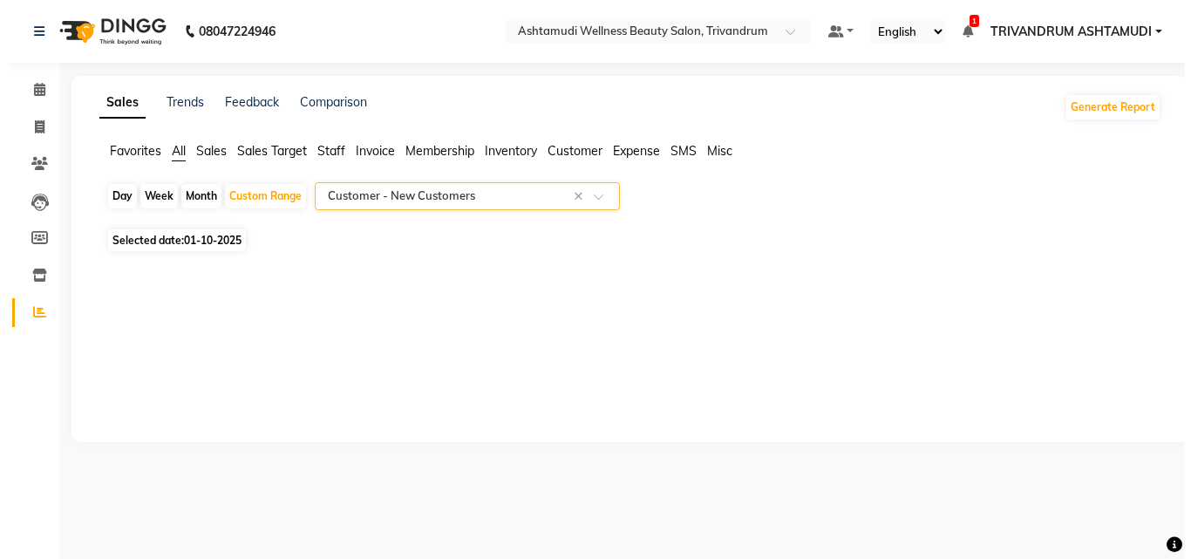
scroll to position [0, 0]
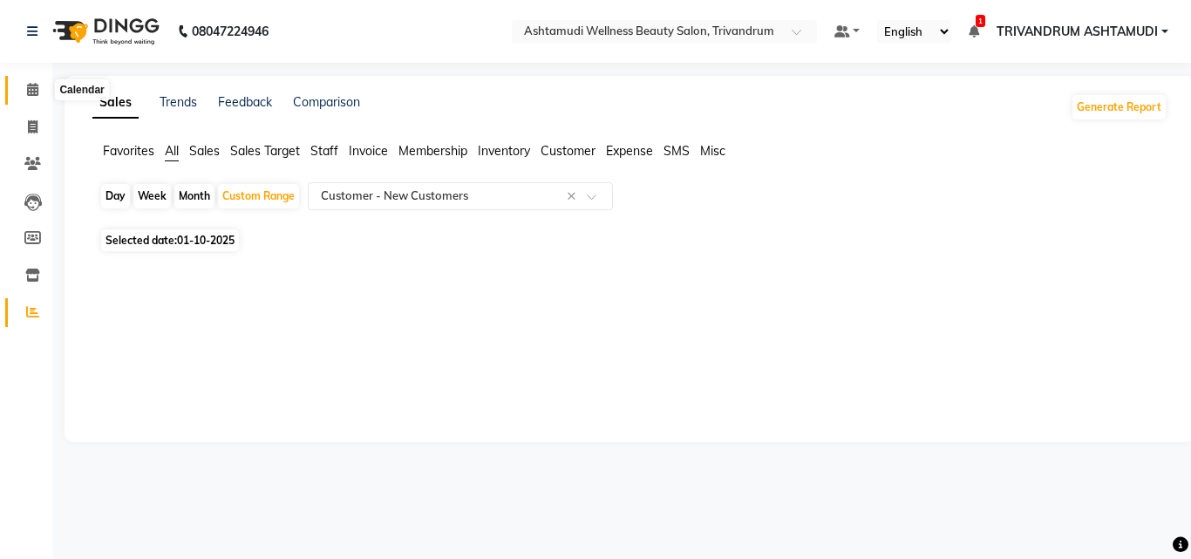
click at [27, 90] on icon at bounding box center [32, 89] width 11 height 13
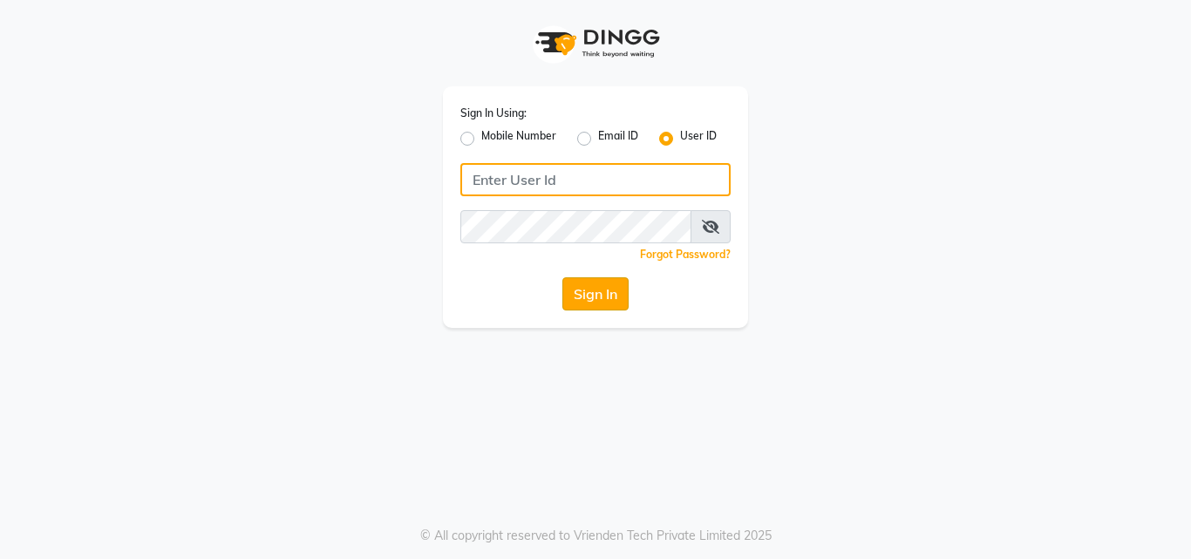
type input "e1935-26"
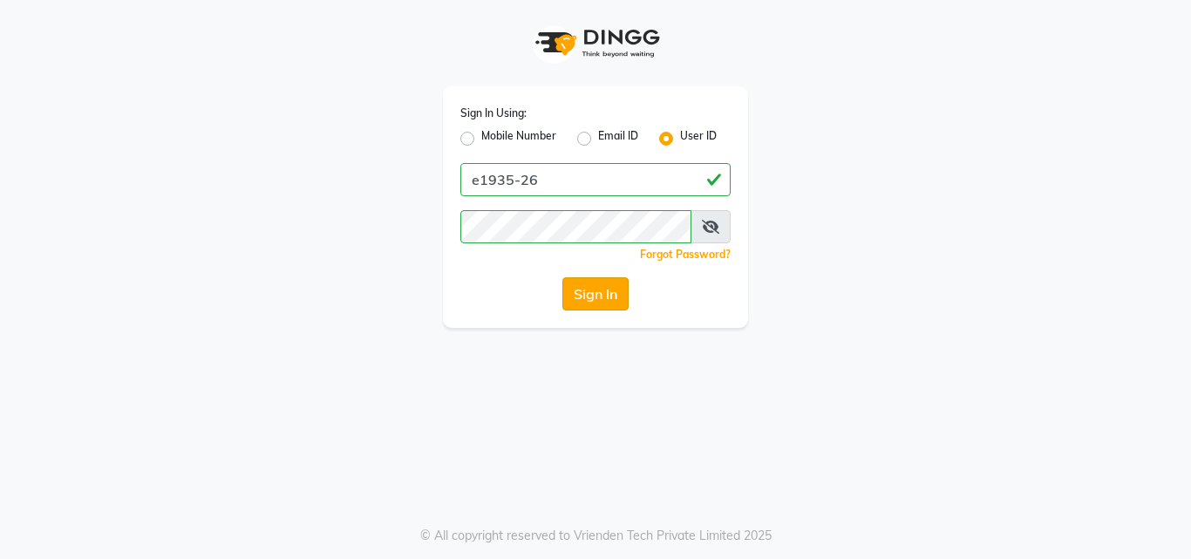
click at [621, 297] on button "Sign In" at bounding box center [595, 293] width 66 height 33
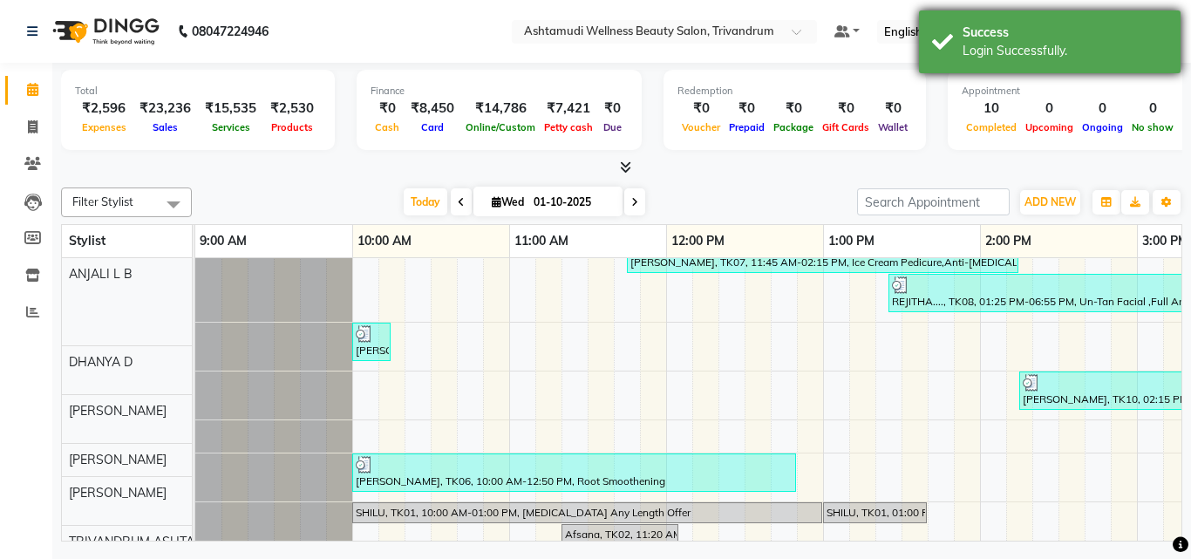
scroll to position [24, 0]
